Goal: Find specific page/section: Locate a particular part of the current website

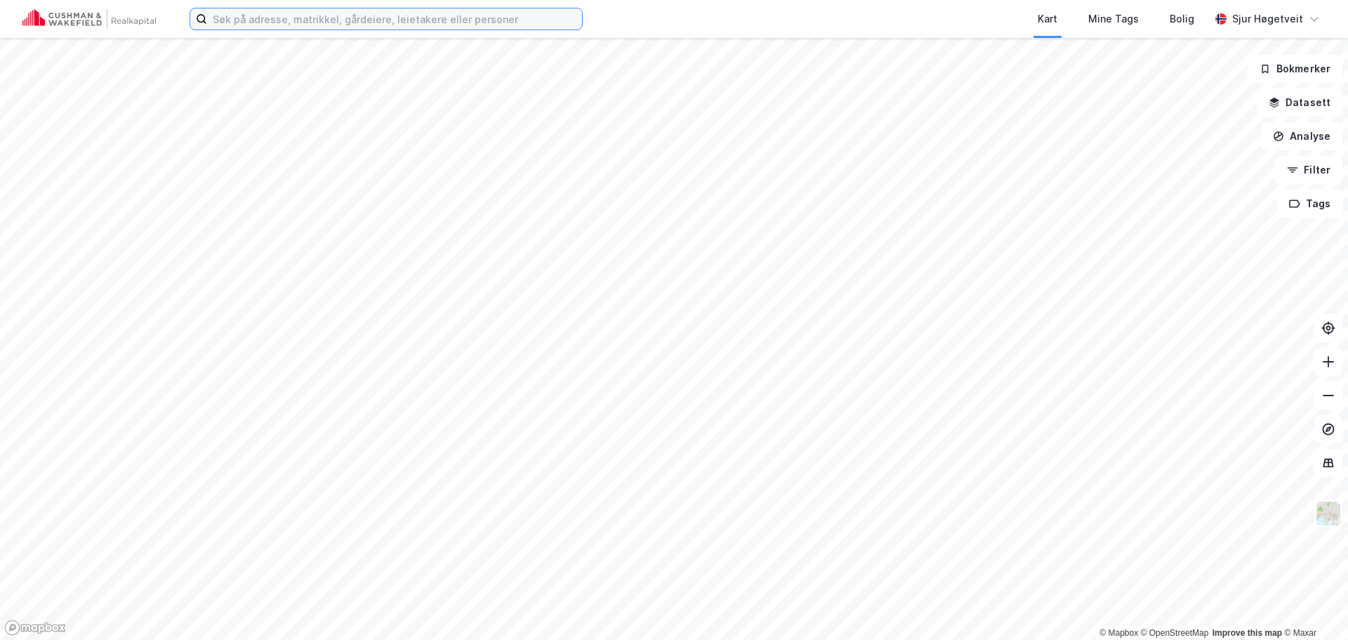
click at [358, 18] on input at bounding box center [394, 18] width 375 height 21
paste input "[STREET_ADDRESS]"
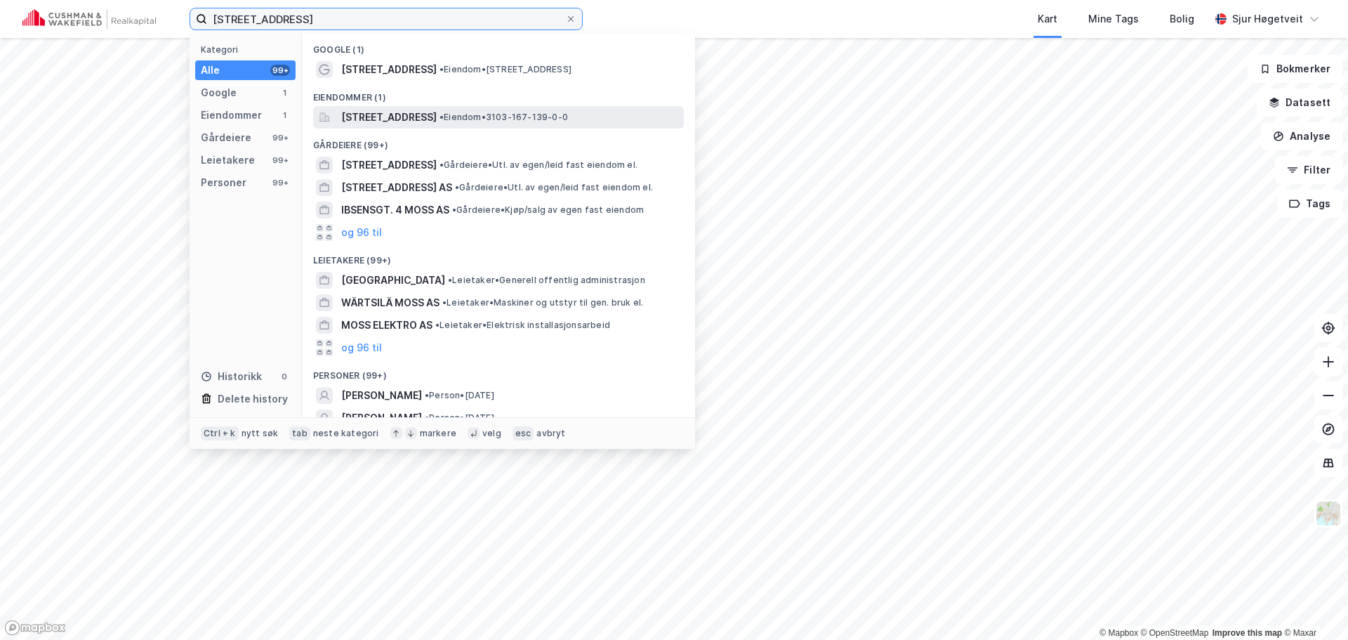
type input "[STREET_ADDRESS]"
click at [437, 110] on span "[STREET_ADDRESS]" at bounding box center [389, 117] width 96 height 17
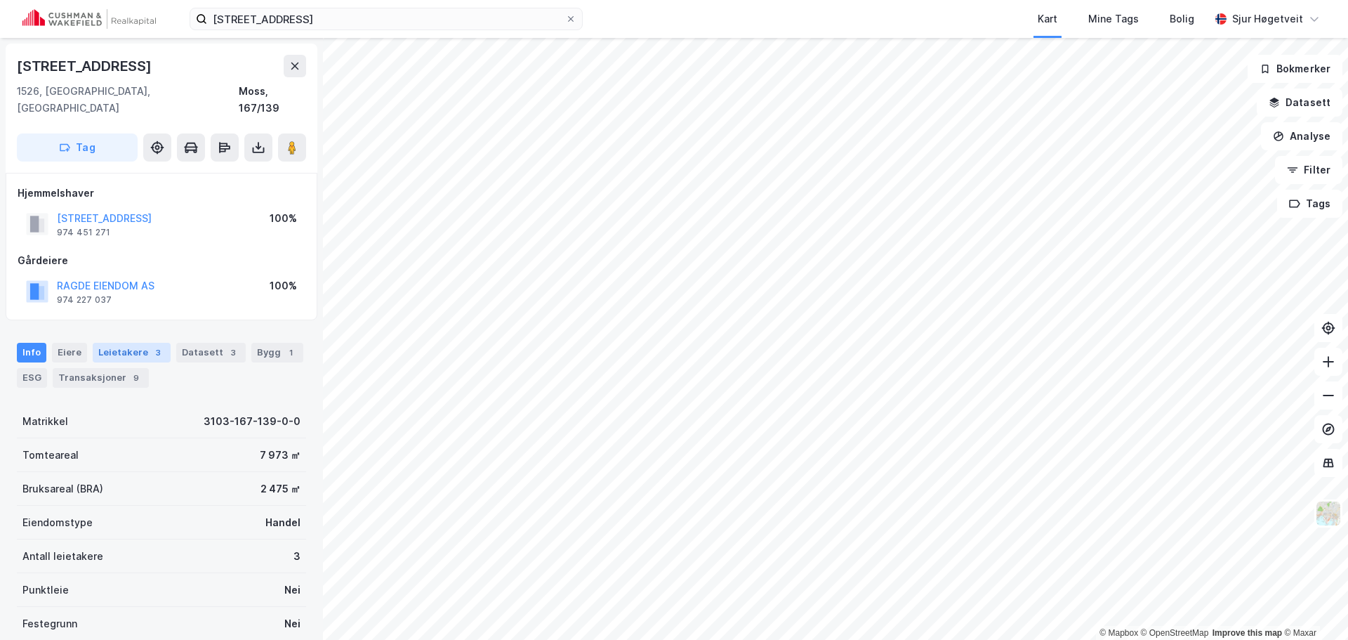
click at [152, 346] on div "3" at bounding box center [158, 353] width 14 height 14
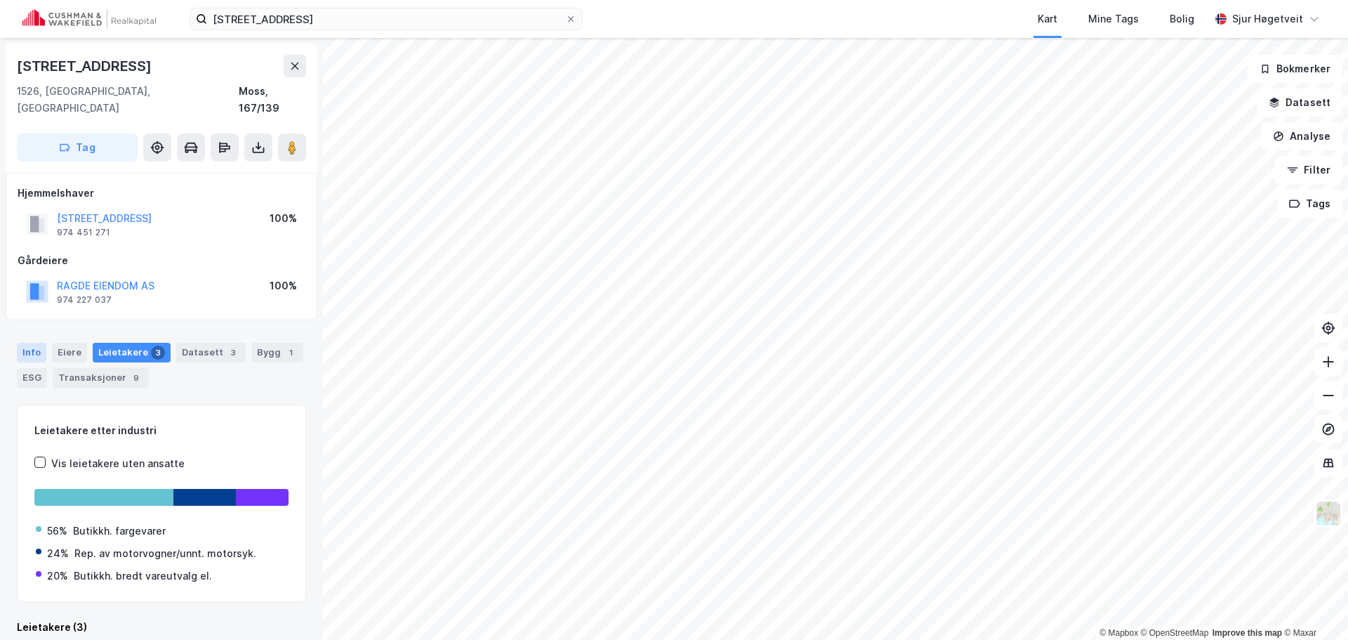
click at [33, 343] on div "Info" at bounding box center [31, 353] width 29 height 20
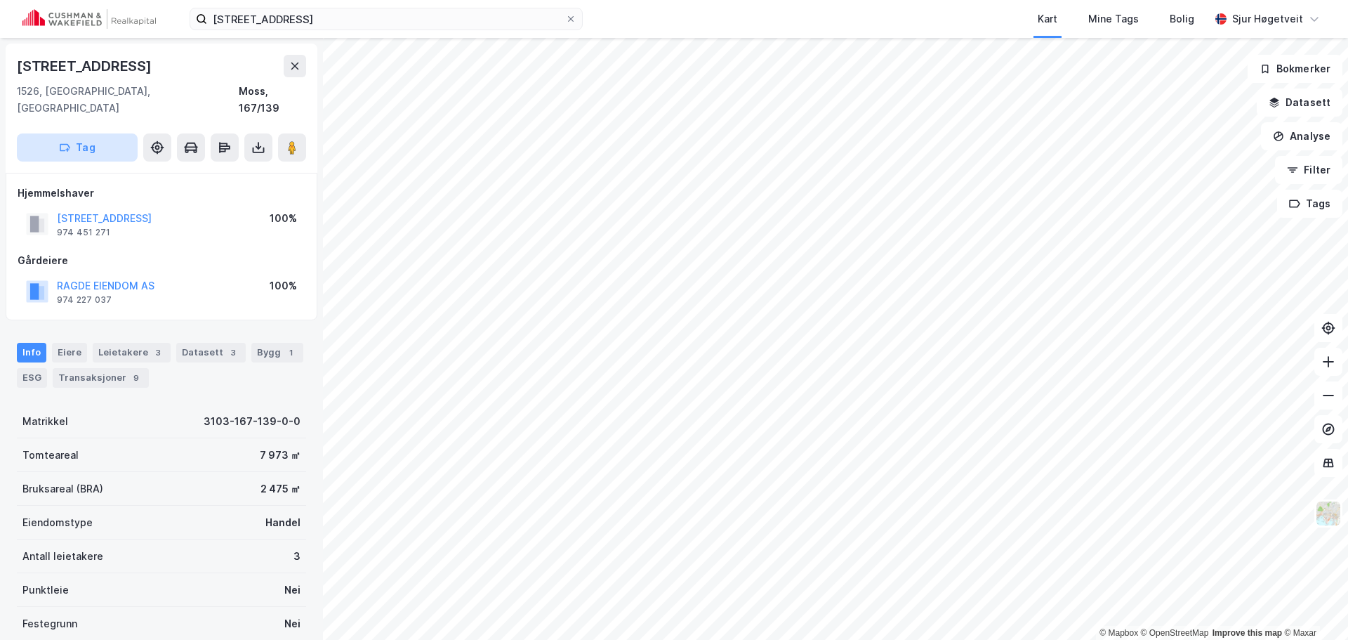
click at [79, 143] on button "Tag" at bounding box center [77, 147] width 121 height 28
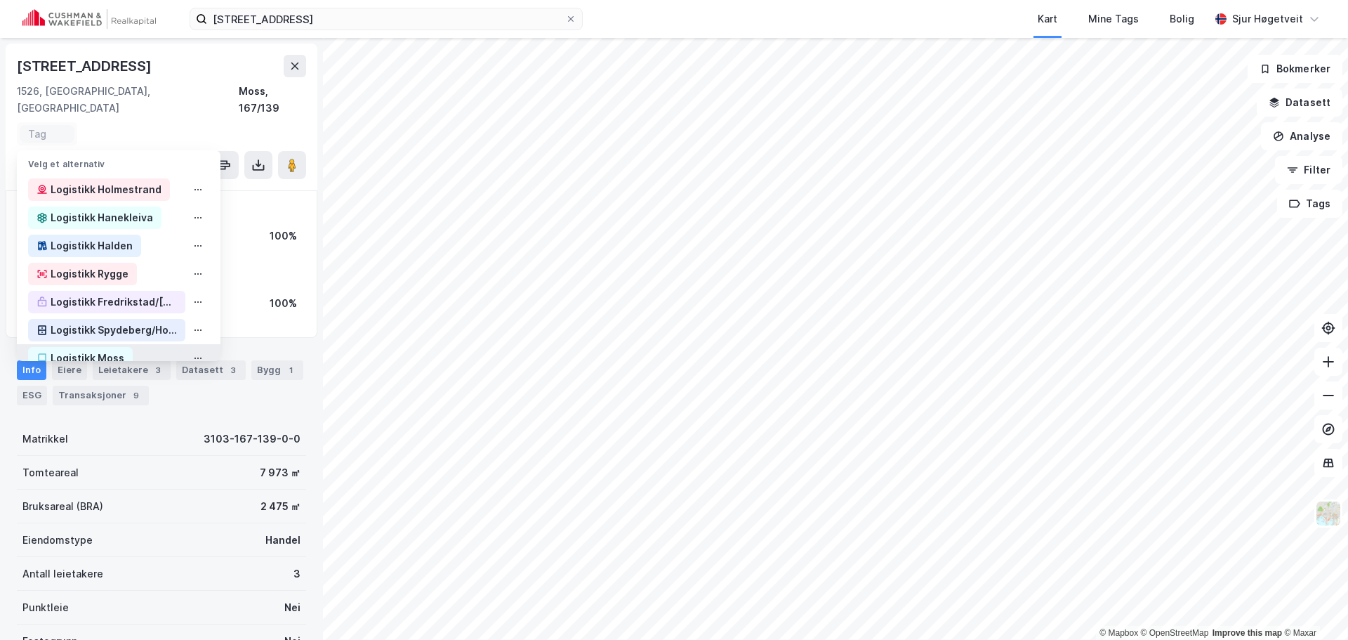
click at [124, 347] on div "Logistikk Moss" at bounding box center [80, 358] width 105 height 22
